Goal: Find contact information: Find contact information

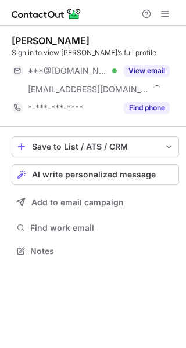
scroll to position [243, 186]
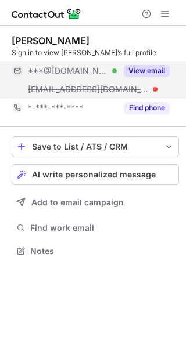
click at [142, 71] on button "View email" at bounding box center [147, 71] width 46 height 12
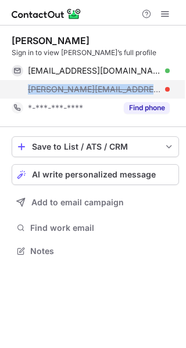
drag, startPoint x: 160, startPoint y: 91, endPoint x: 26, endPoint y: 85, distance: 133.5
click at [26, 85] on div "rick@bobjohnsontoyota.com" at bounding box center [91, 89] width 158 height 19
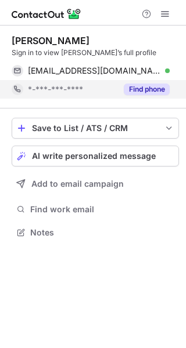
scroll to position [224, 186]
